Goal: Transaction & Acquisition: Obtain resource

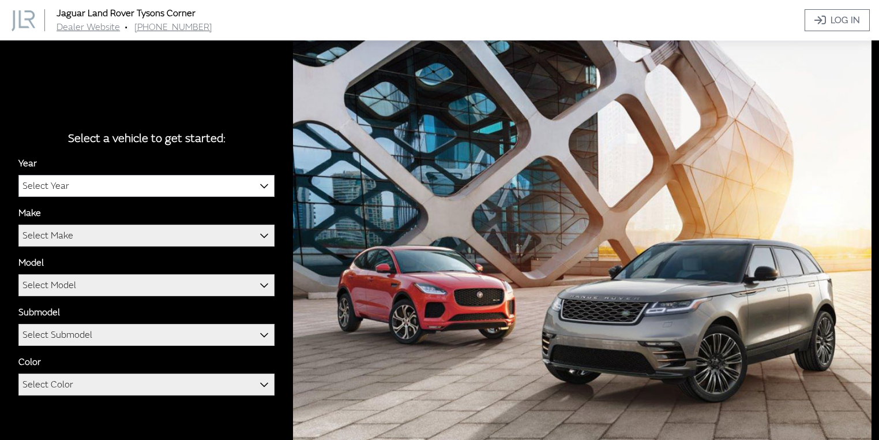
click at [128, 188] on span "Select Year" at bounding box center [146, 185] width 255 height 21
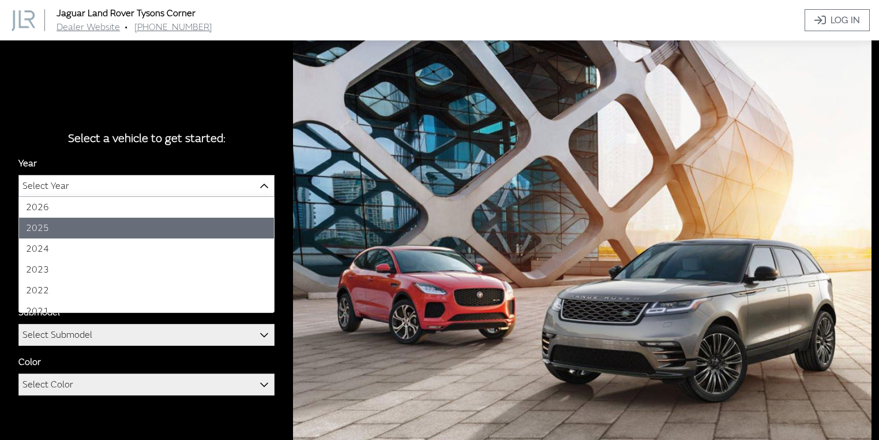
select select "43"
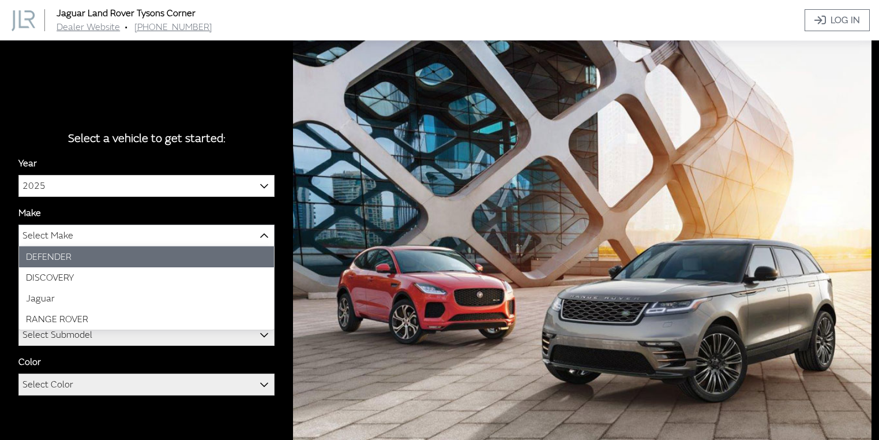
click at [85, 235] on span "Select Make" at bounding box center [146, 235] width 255 height 21
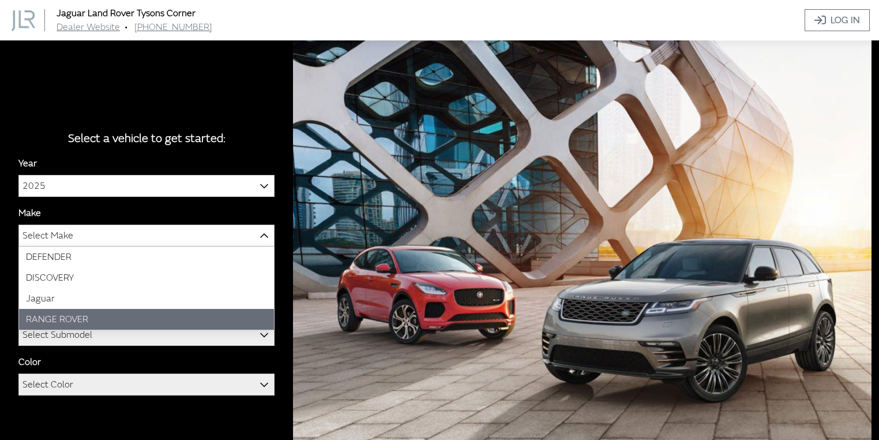
select select "66"
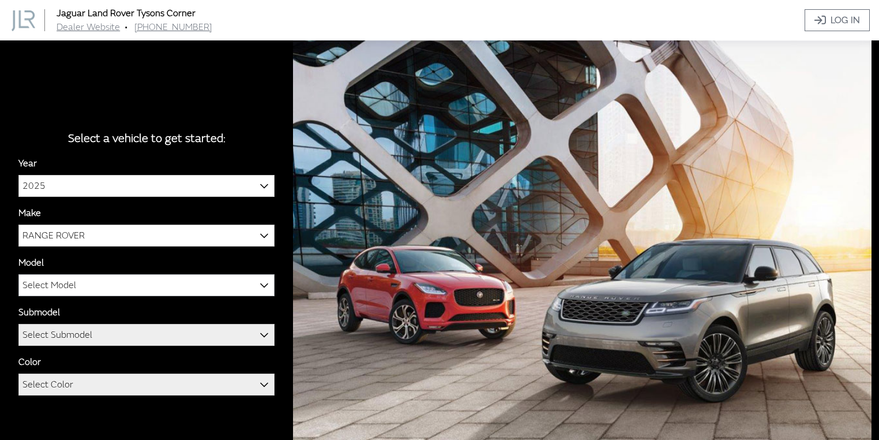
click at [92, 290] on span "Select Model" at bounding box center [146, 285] width 255 height 21
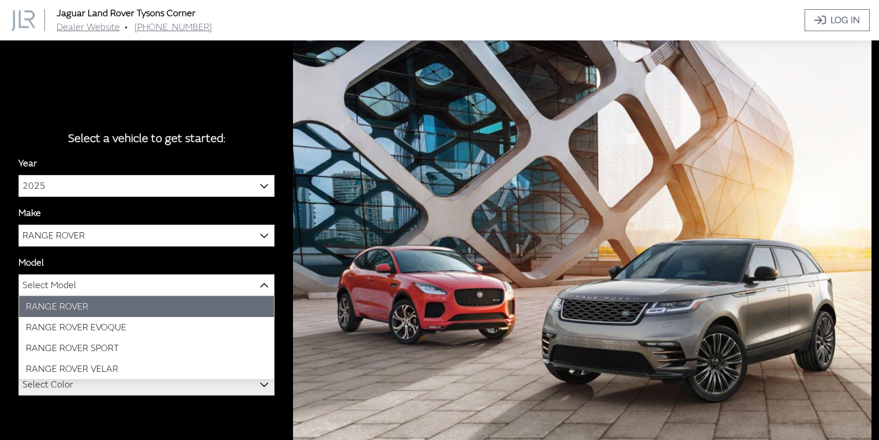
select select "1348"
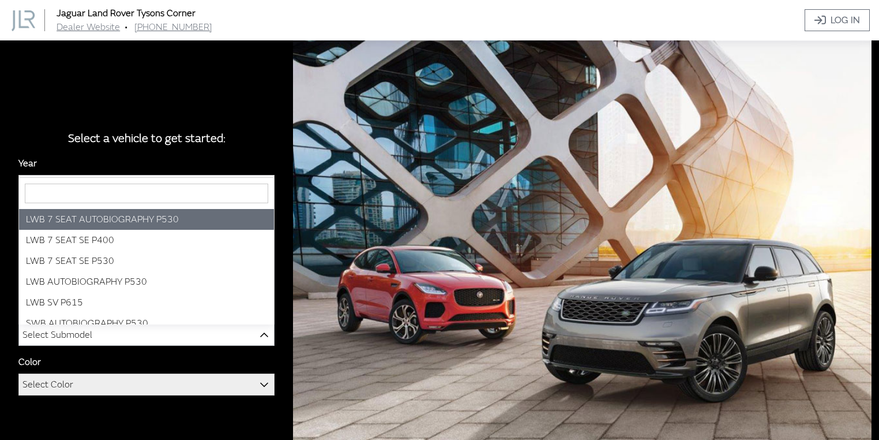
click at [93, 336] on span "Select Submodel" at bounding box center [146, 334] width 255 height 21
select select "4281"
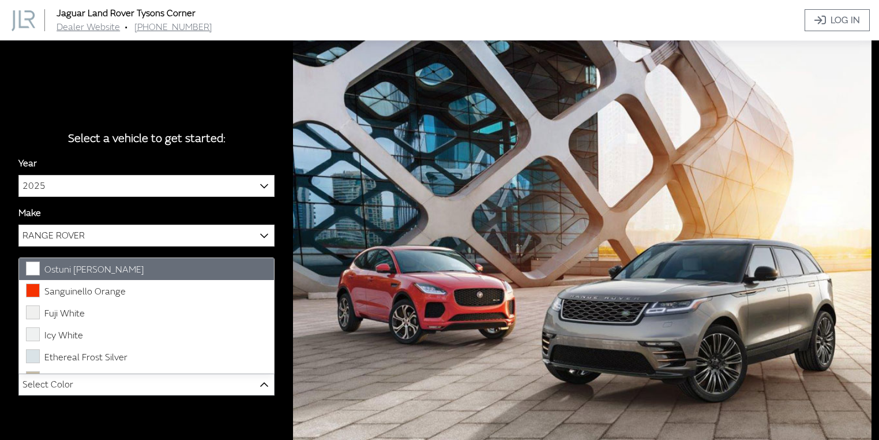
click at [116, 388] on span "Select Color" at bounding box center [146, 384] width 255 height 21
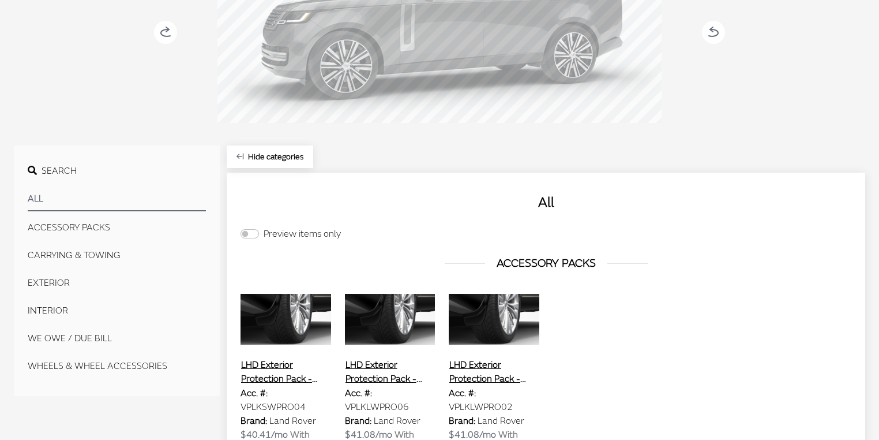
scroll to position [92, 0]
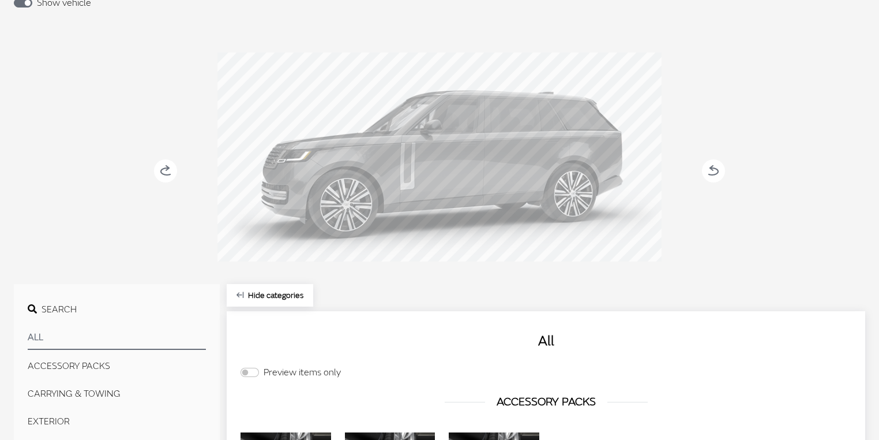
click at [488, 204] on div at bounding box center [439, 158] width 444 height 213
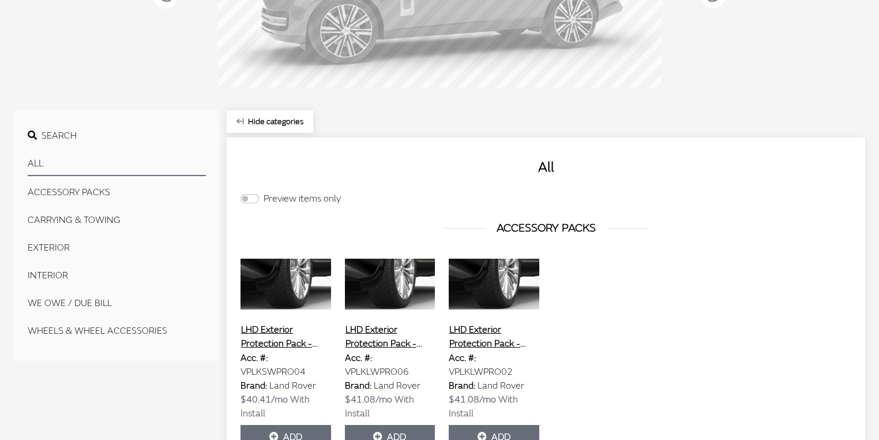
scroll to position [277, 0]
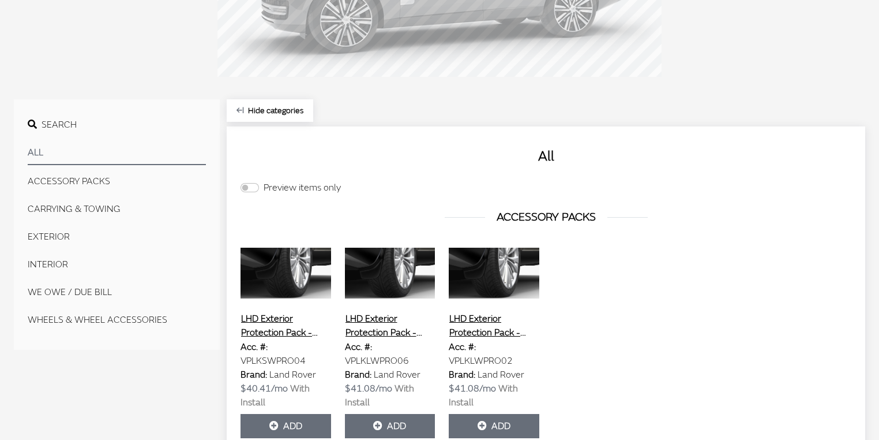
click at [51, 240] on button "EXTERIOR" at bounding box center [117, 236] width 178 height 23
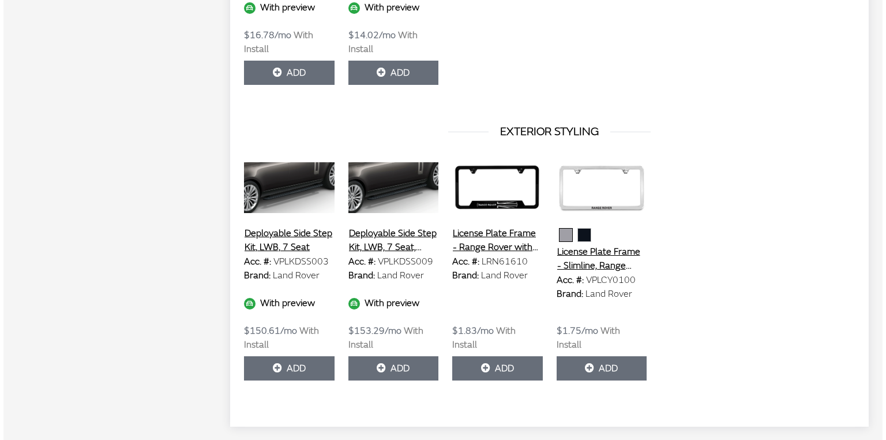
scroll to position [675, 0]
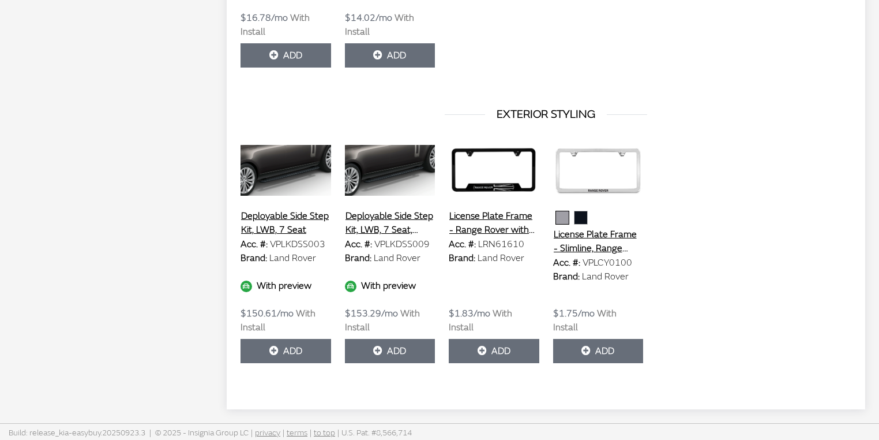
click at [399, 213] on button "Deployable Side Step Kit, LWB, 7 Seat, PHEV" at bounding box center [390, 222] width 91 height 29
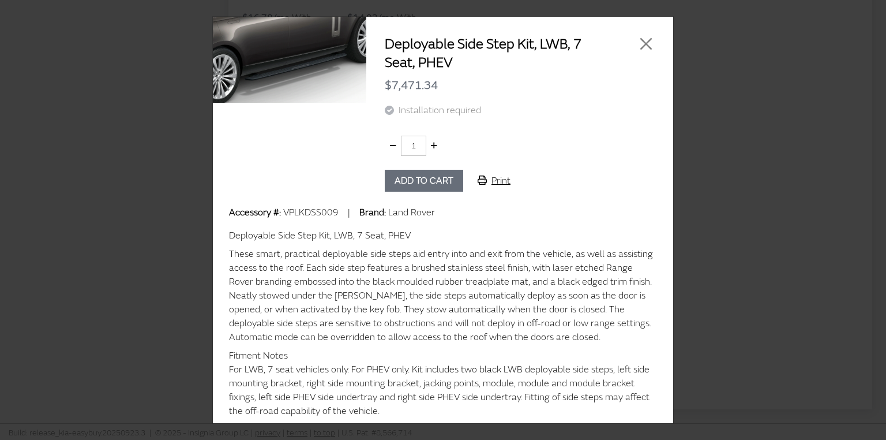
click at [498, 179] on button "Print" at bounding box center [494, 181] width 52 height 22
